Goal: Obtain resource: Obtain resource

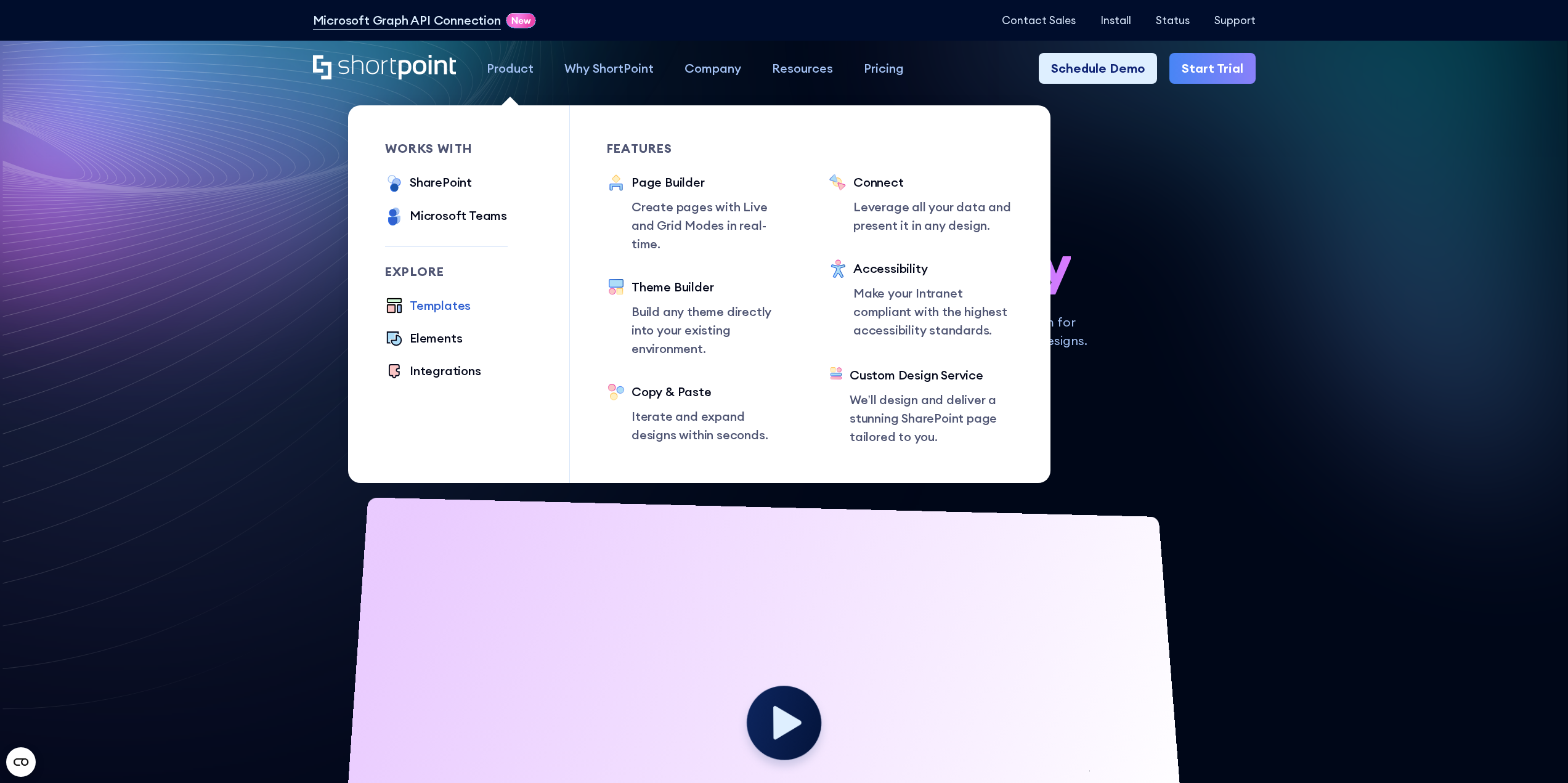
click at [449, 307] on div "Templates" at bounding box center [440, 305] width 61 height 18
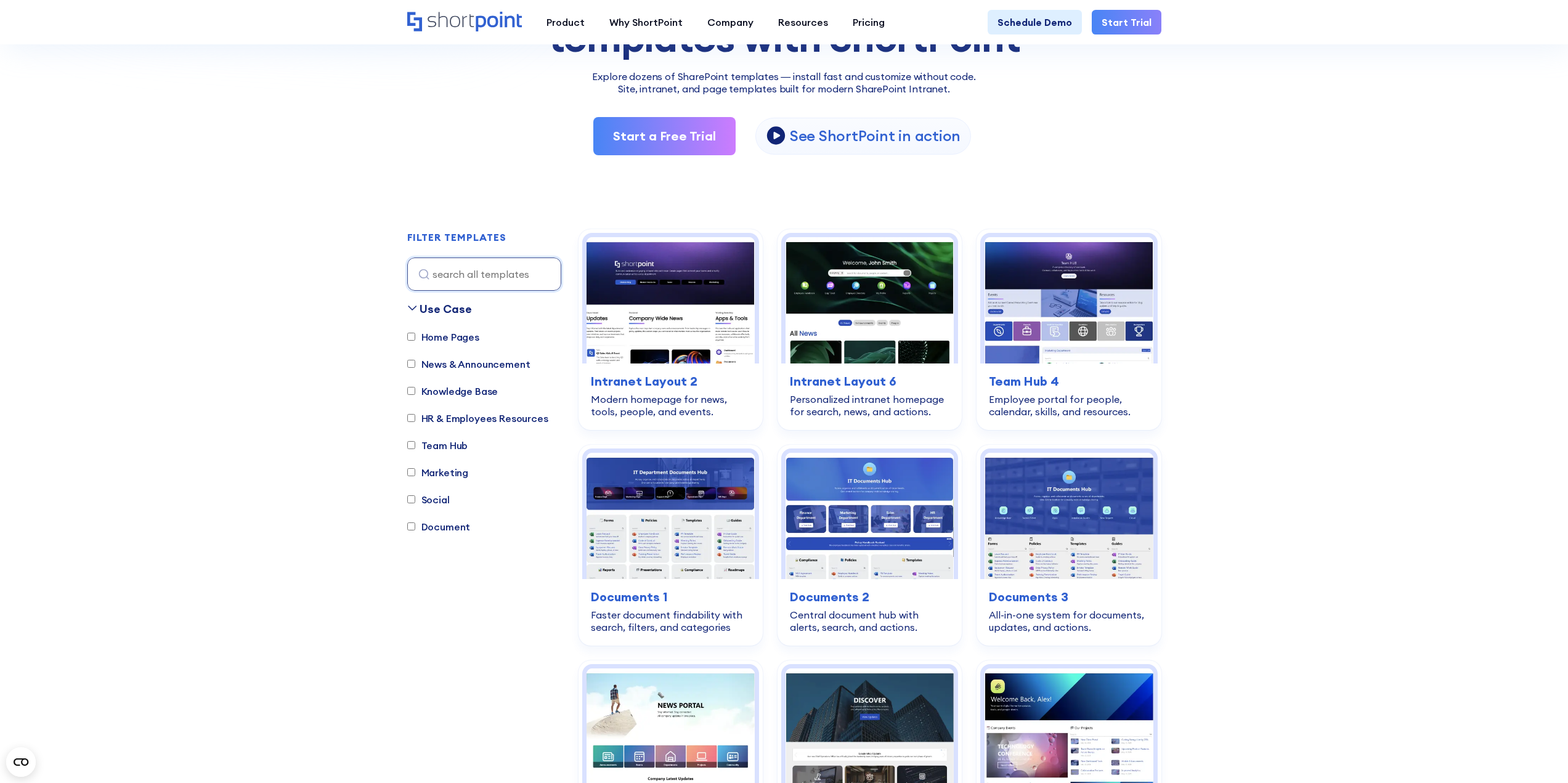
scroll to position [308, 0]
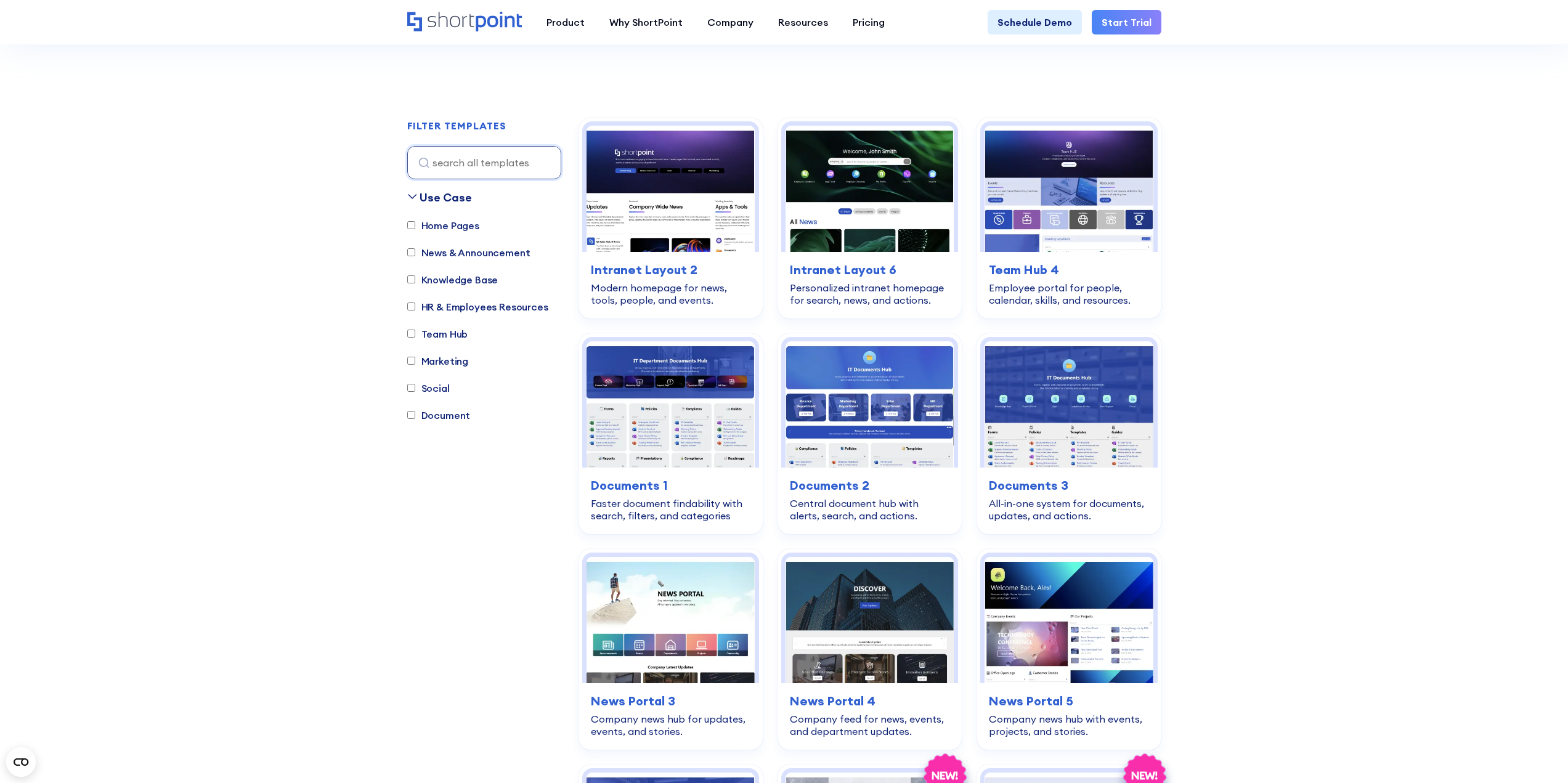
click at [507, 305] on label "HR & Employees Resources" at bounding box center [477, 306] width 141 height 15
click at [415, 305] on input "HR & Employees Resources" at bounding box center [411, 306] width 8 height 8
checkbox input "true"
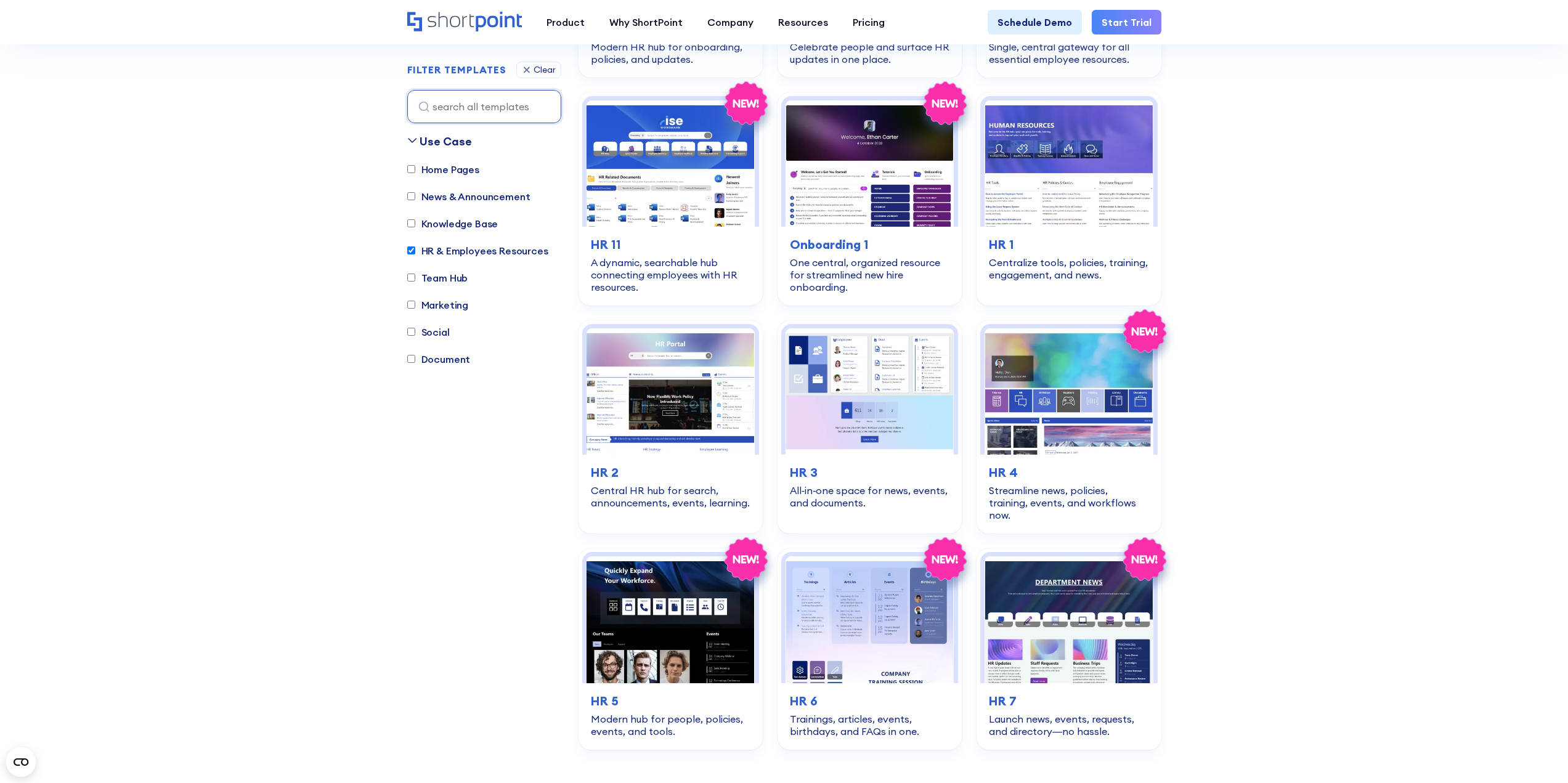
scroll to position [610, 0]
